Goal: Information Seeking & Learning: Check status

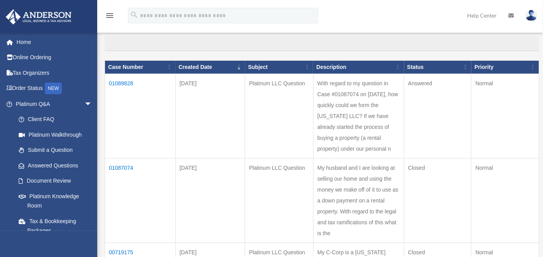
scroll to position [68, 0]
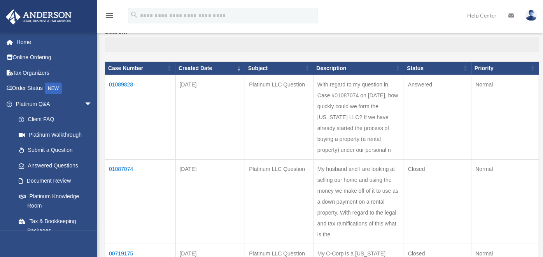
click at [115, 83] on td "01089828" at bounding box center [140, 117] width 71 height 84
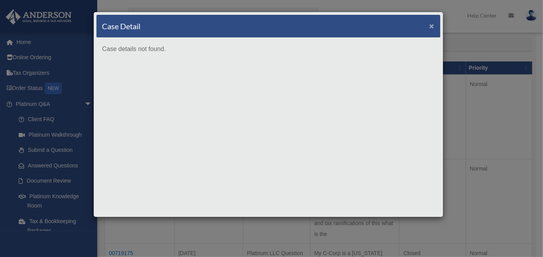
click at [433, 26] on span "×" at bounding box center [431, 25] width 5 height 9
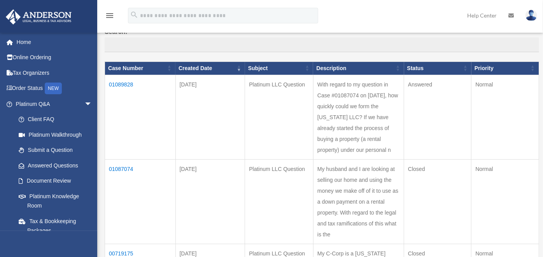
click at [121, 83] on td "01089828" at bounding box center [140, 117] width 71 height 84
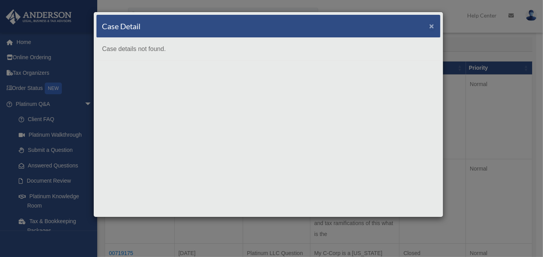
click at [432, 25] on span "×" at bounding box center [431, 25] width 5 height 9
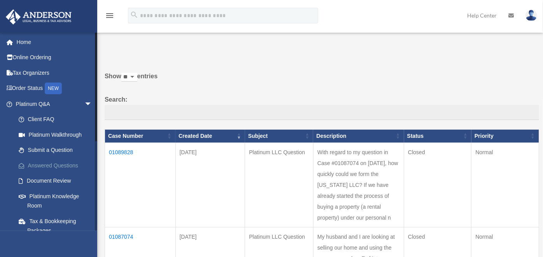
click at [63, 162] on link "Answered Questions" at bounding box center [57, 166] width 93 height 16
click at [122, 151] on td "01089828" at bounding box center [140, 184] width 71 height 84
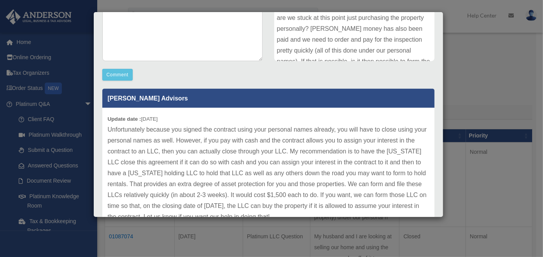
scroll to position [224, 0]
